Goal: Information Seeking & Learning: Find specific fact

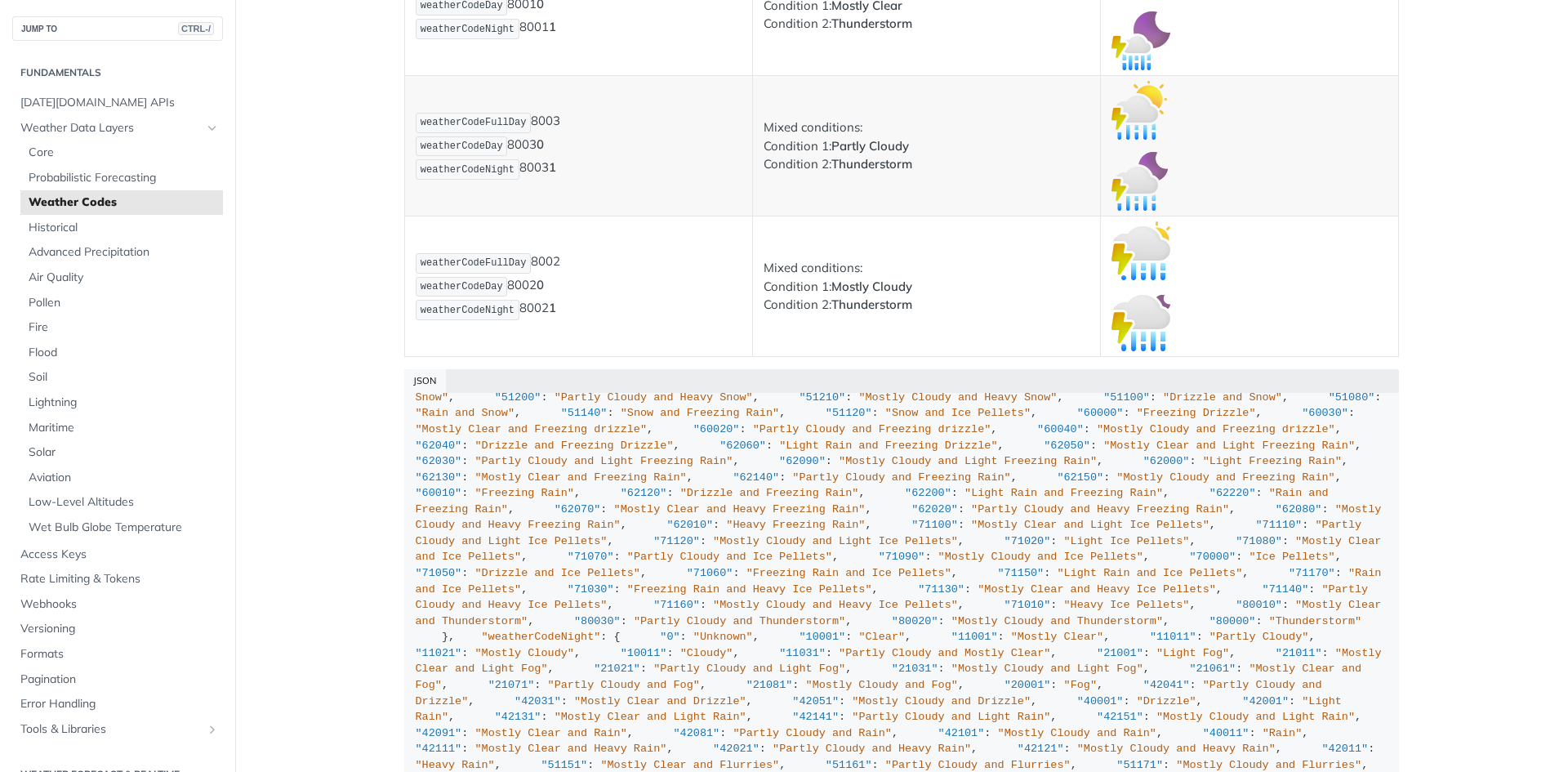
scroll to position [11519, 0]
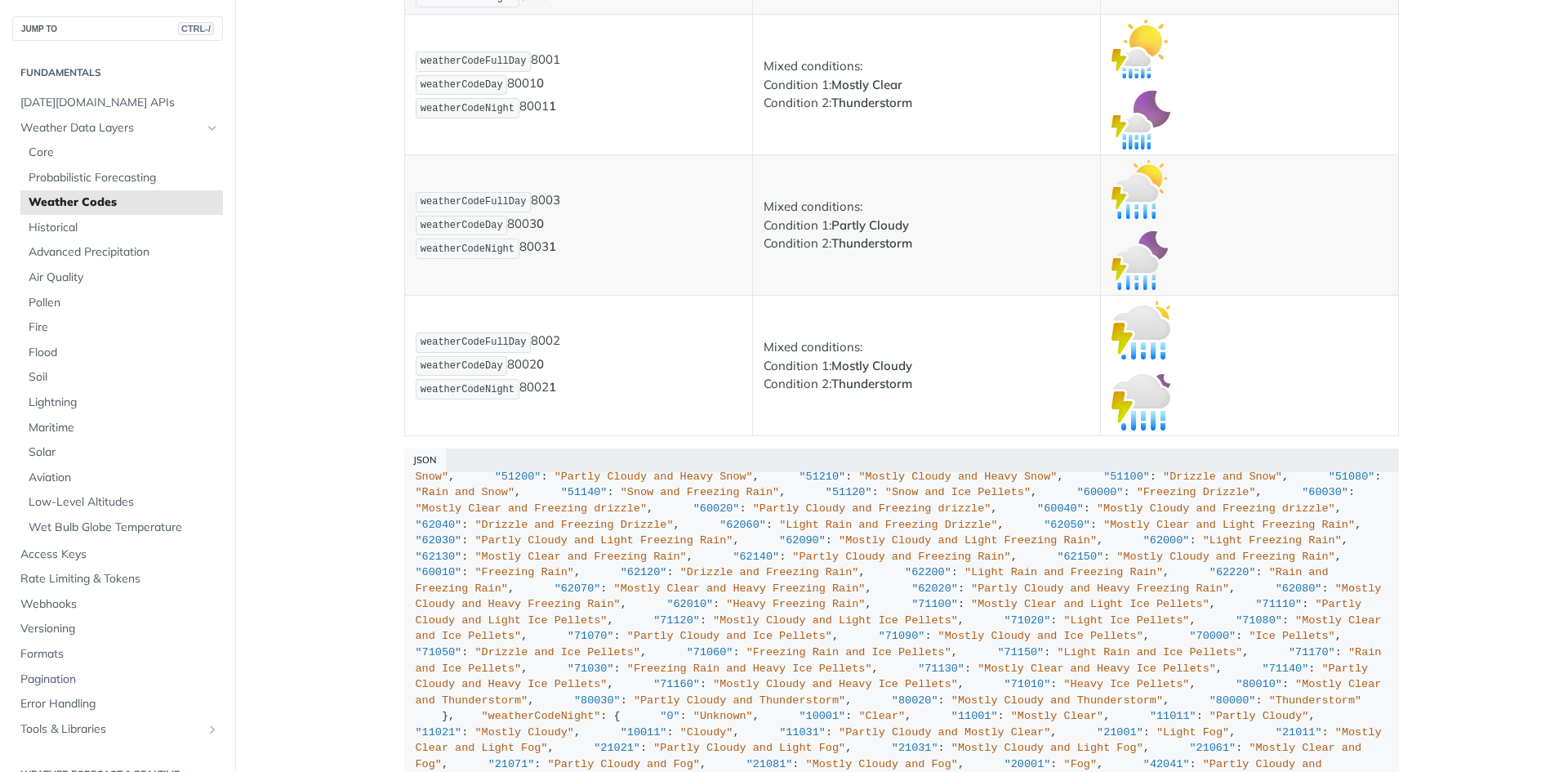
click at [1121, 397] on img "Expand image" at bounding box center [1141, 402] width 59 height 59
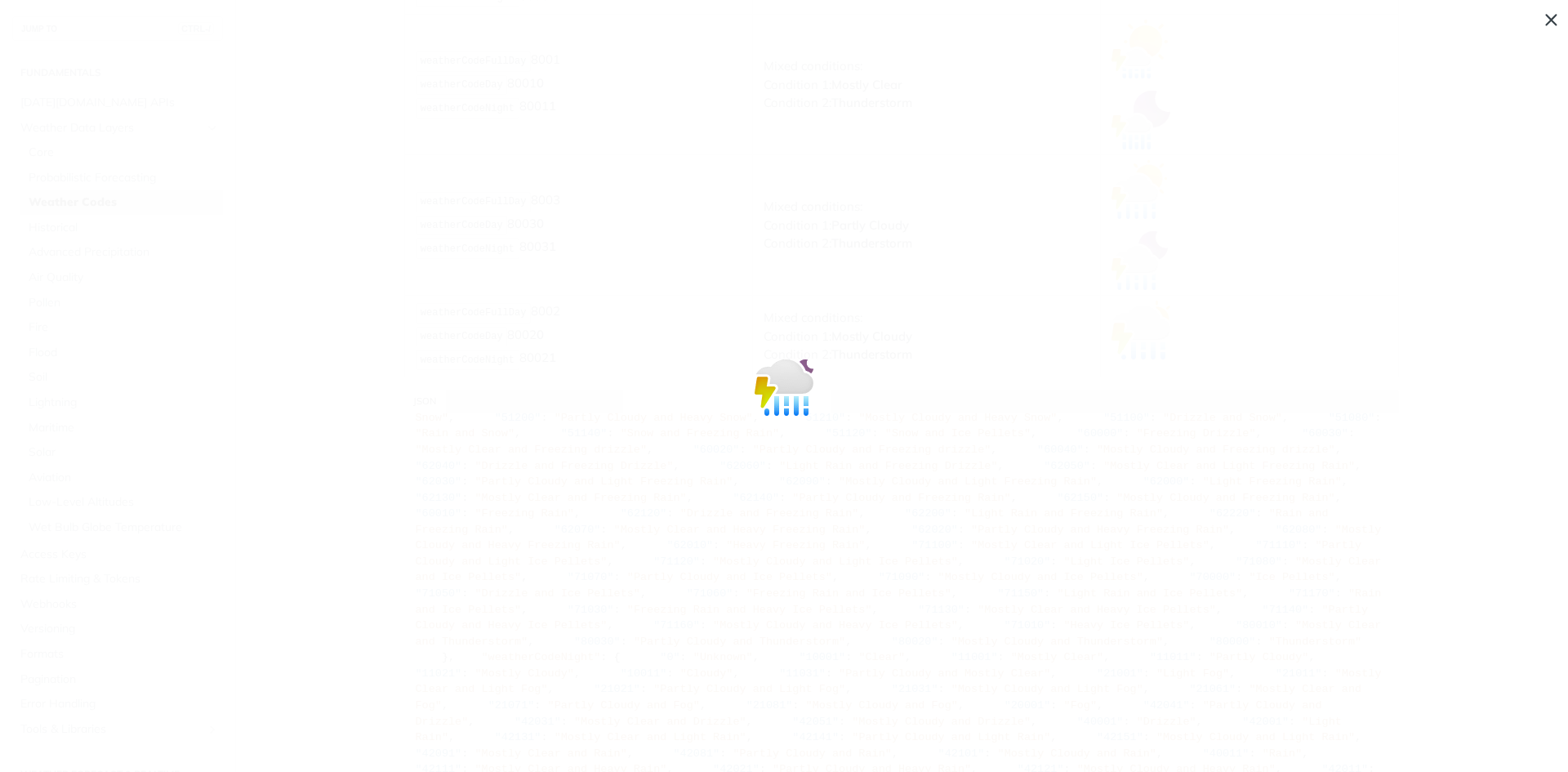
click at [1550, 16] on span "Collapse image" at bounding box center [784, 386] width 1568 height 772
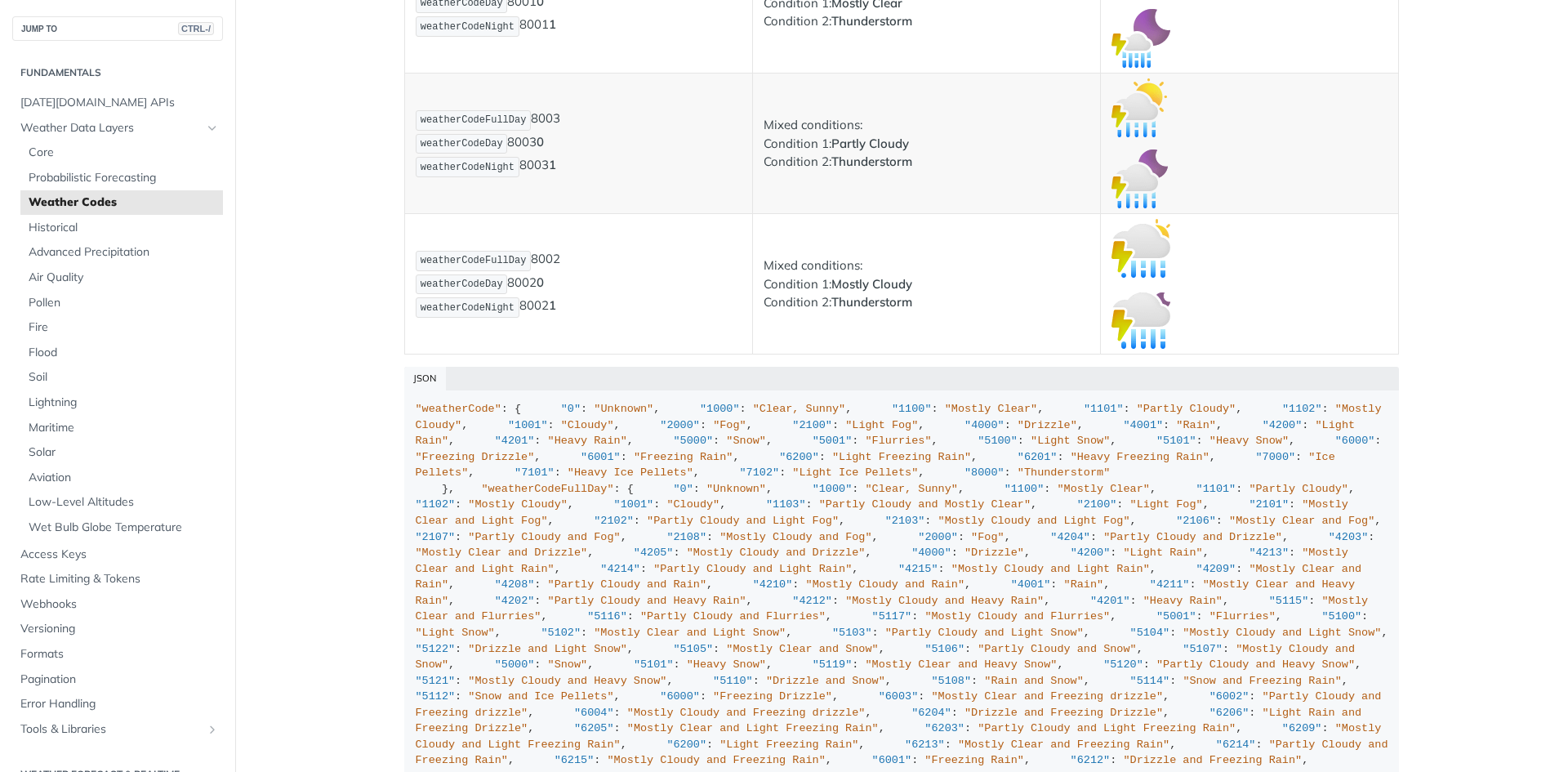
scroll to position [11356, 0]
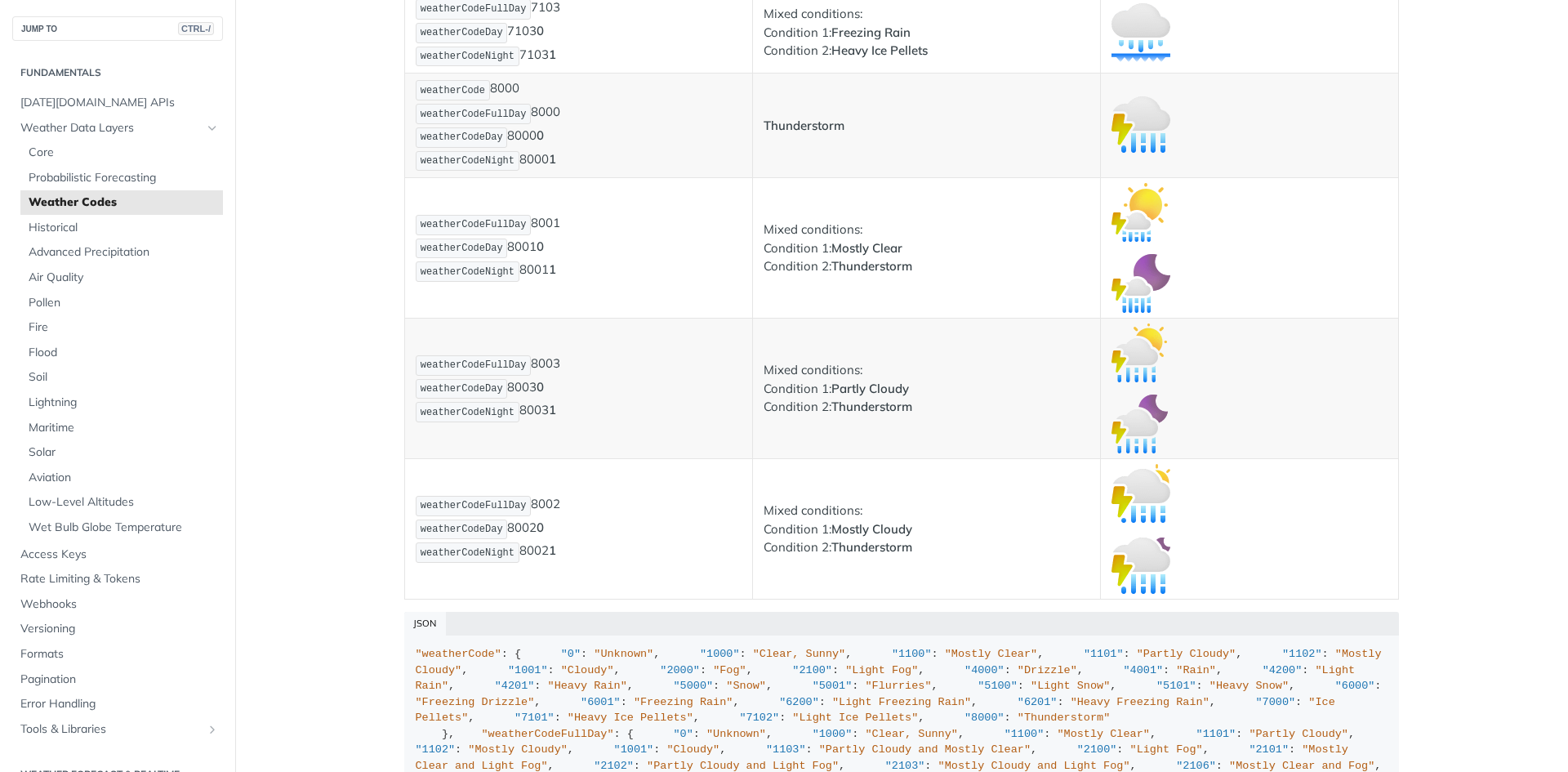
click at [1151, 526] on td at bounding box center [1249, 529] width 299 height 141
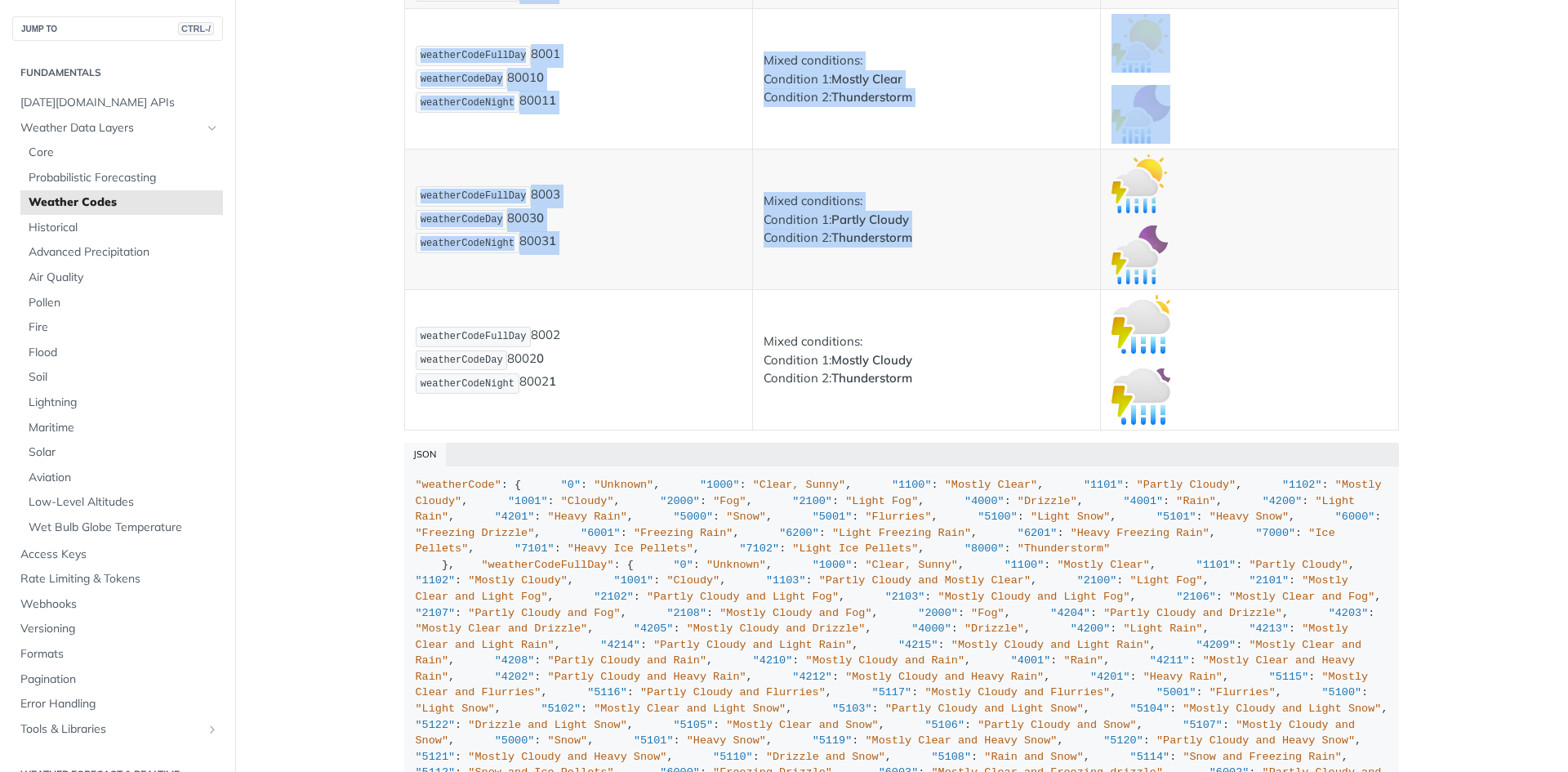
scroll to position [11519, 0]
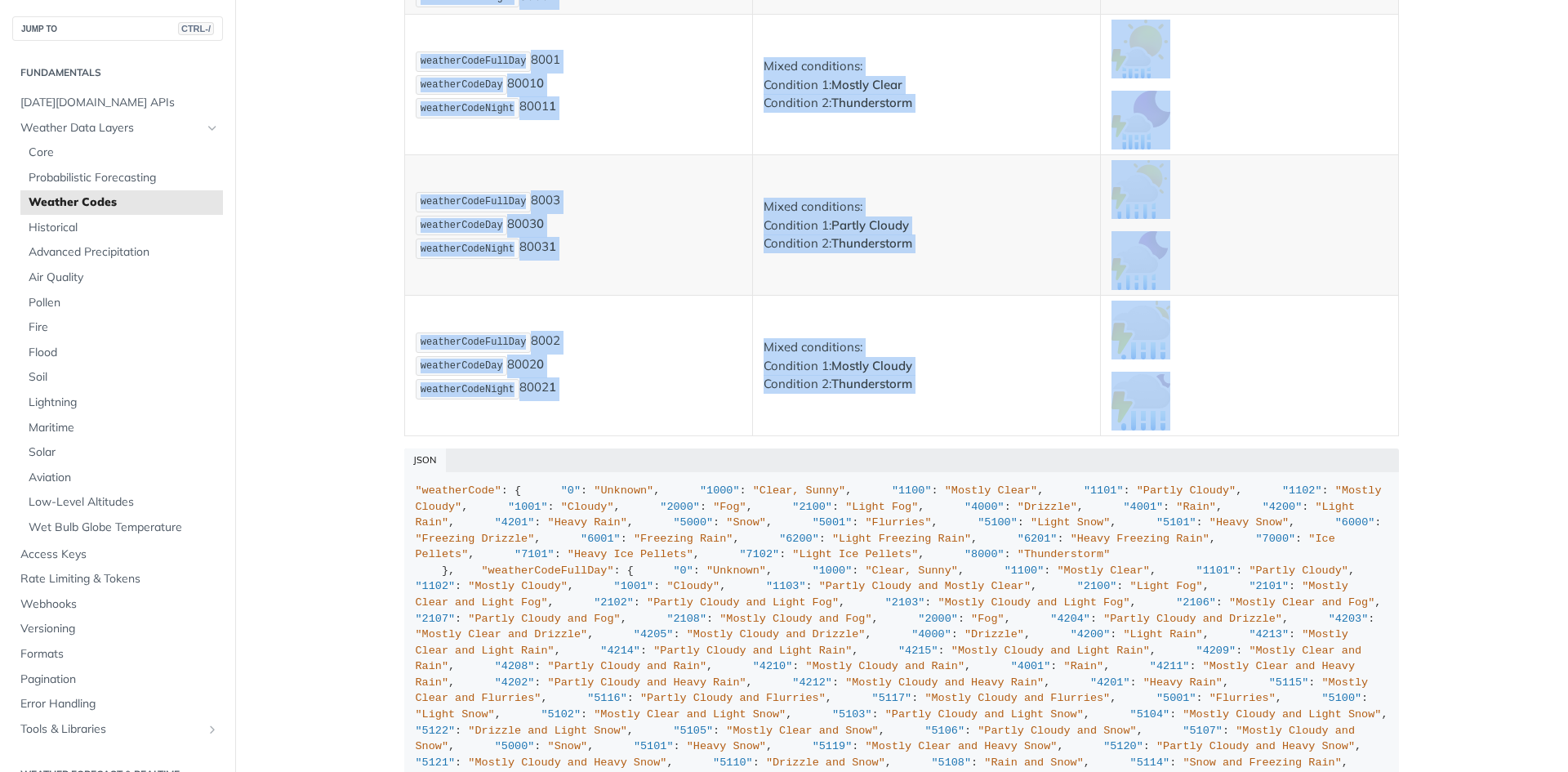
drag, startPoint x: 411, startPoint y: 441, endPoint x: 1256, endPoint y: 421, distance: 845.2
copy table "Field Code Description Icon weatherCode 1000 weatherCodeFullDay 1000 weatherCod…"
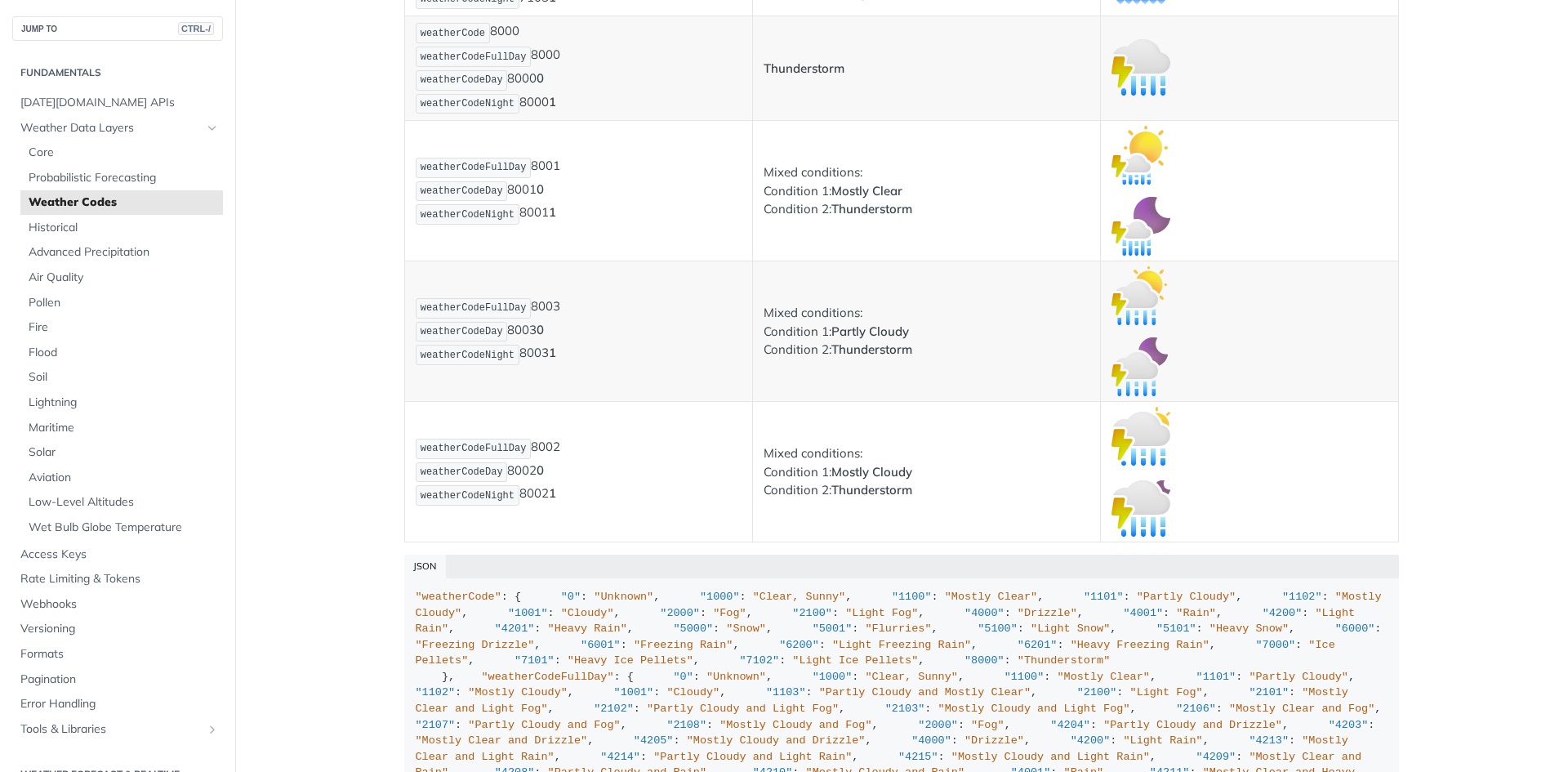
scroll to position [11192, 0]
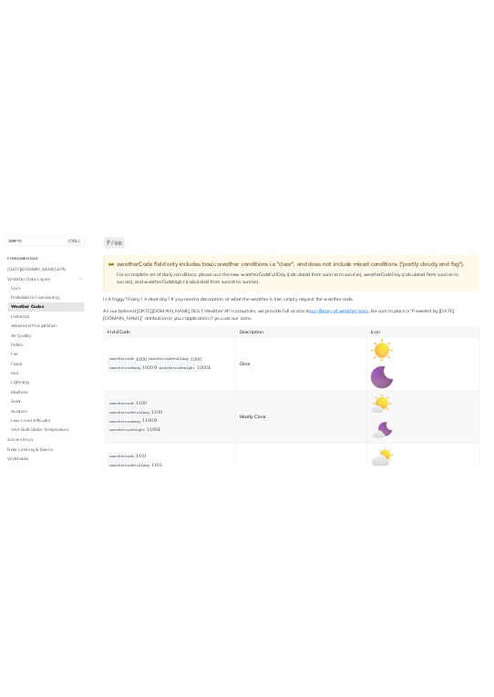
scroll to position [364, 0]
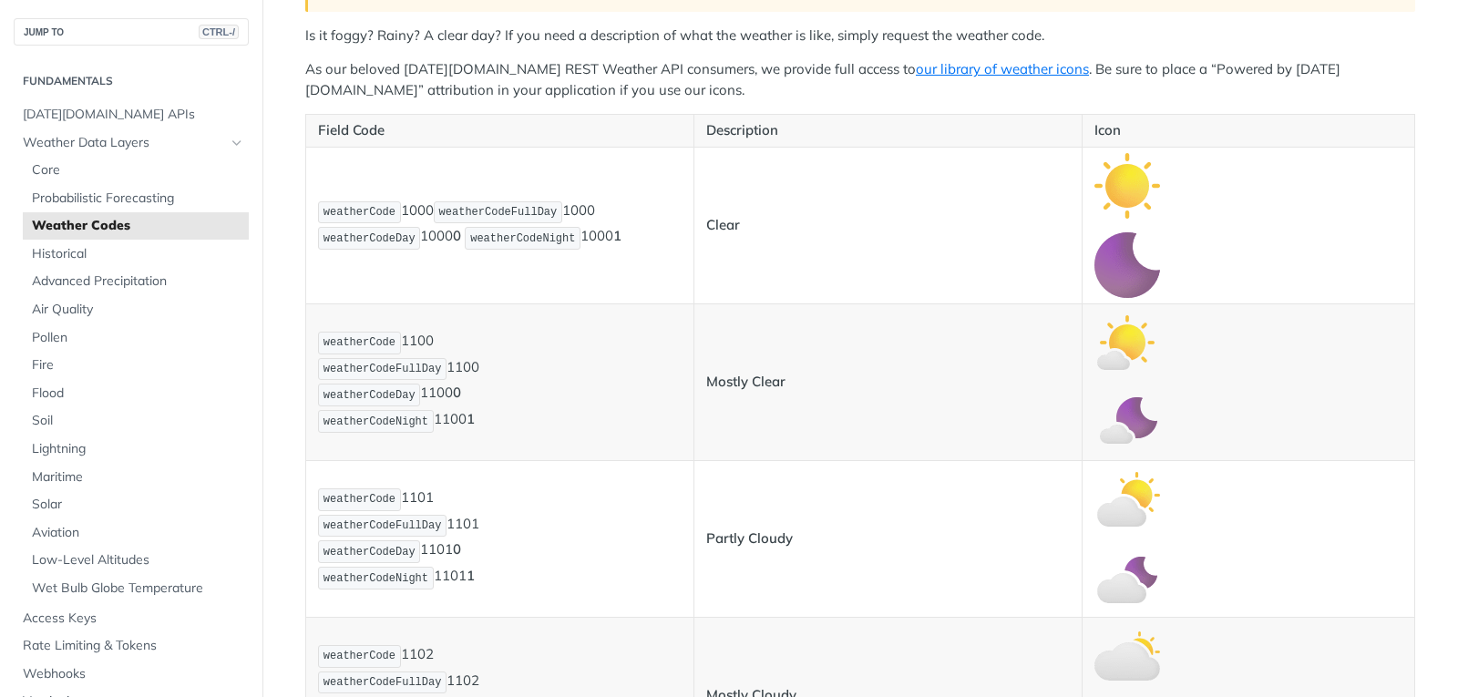
drag, startPoint x: 1124, startPoint y: 188, endPoint x: 1116, endPoint y: 178, distance: 12.9
click at [1116, 178] on img "Expand image" at bounding box center [1127, 186] width 66 height 66
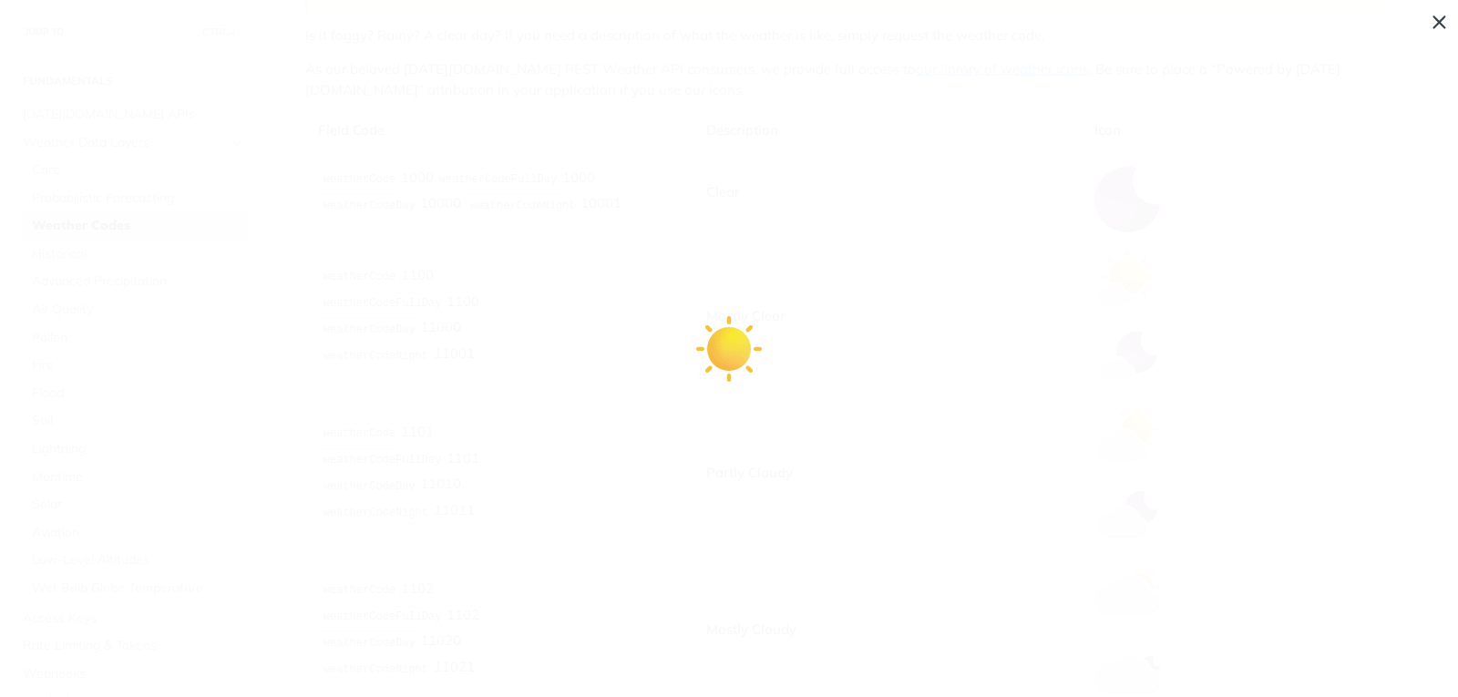
click at [1435, 19] on span "Collapse image" at bounding box center [729, 348] width 1458 height 697
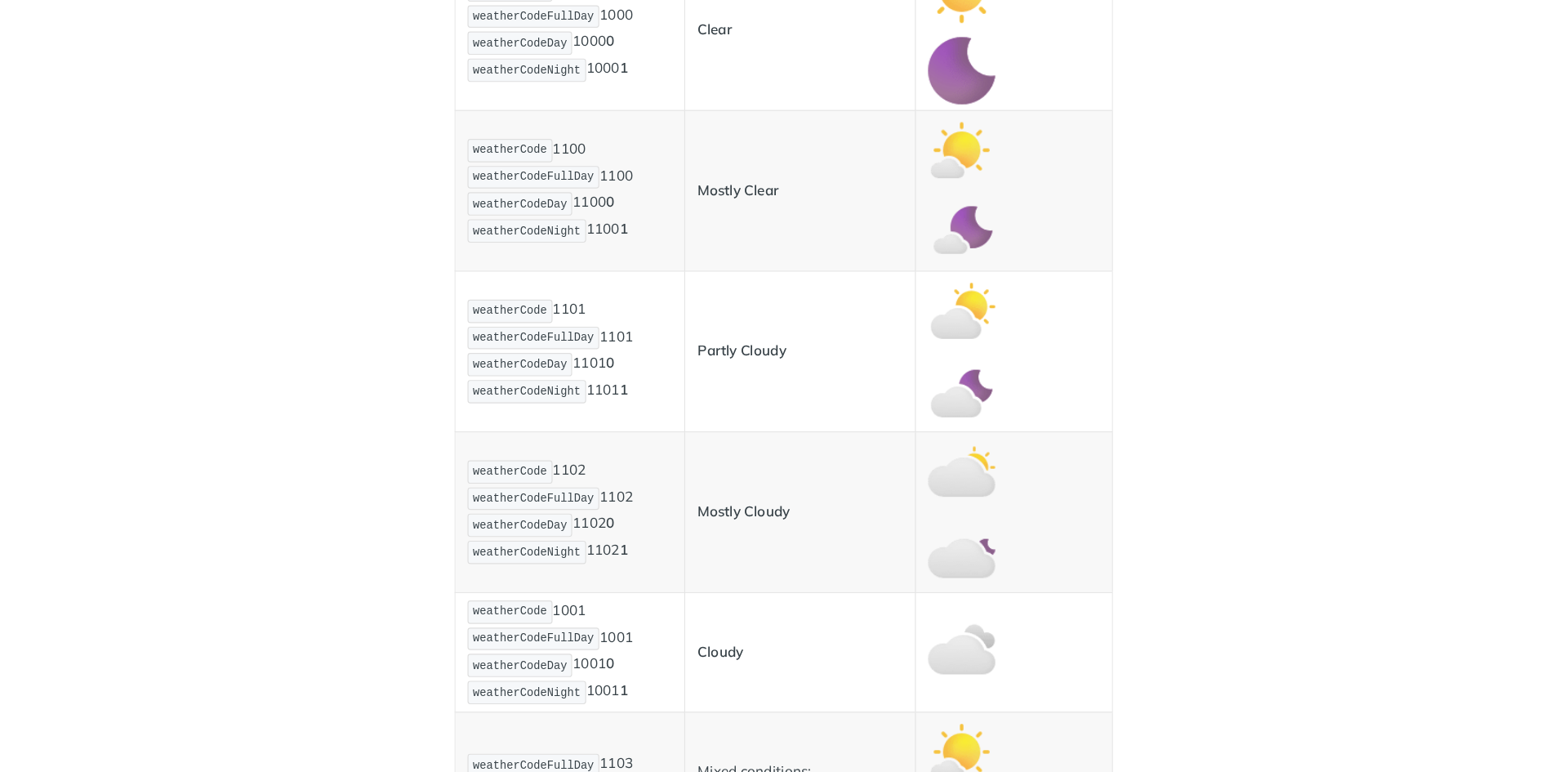
scroll to position [572, 0]
